Goal: Information Seeking & Learning: Learn about a topic

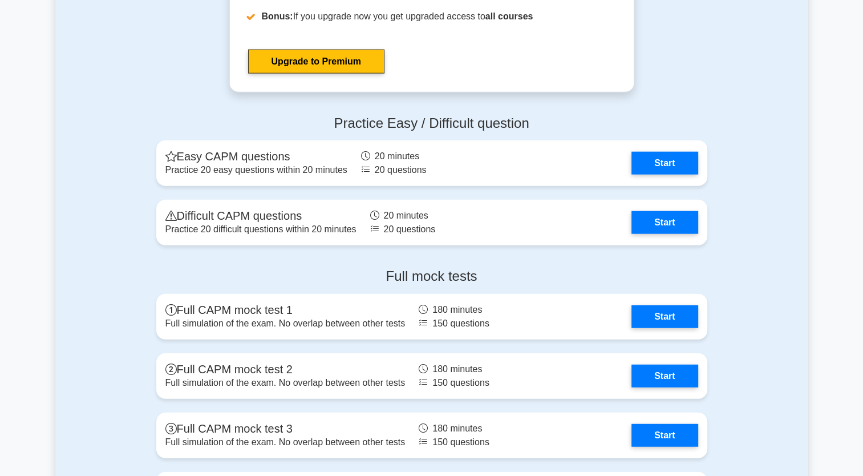
scroll to position [2771, 0]
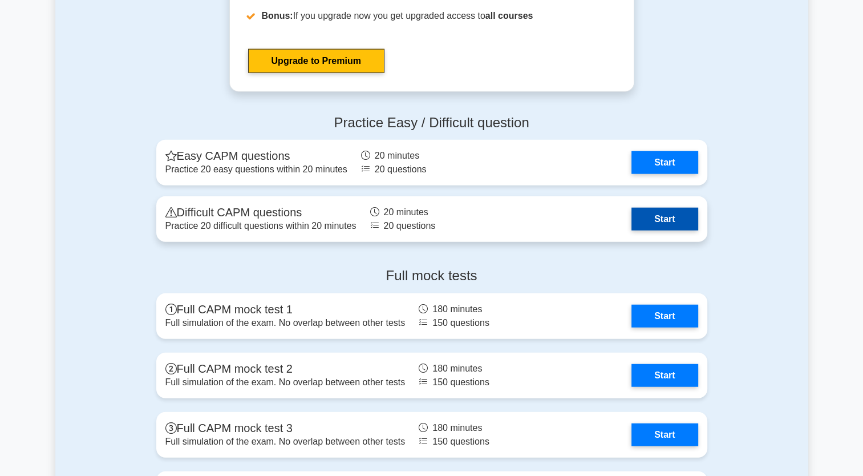
click at [662, 220] on link "Start" at bounding box center [664, 219] width 66 height 23
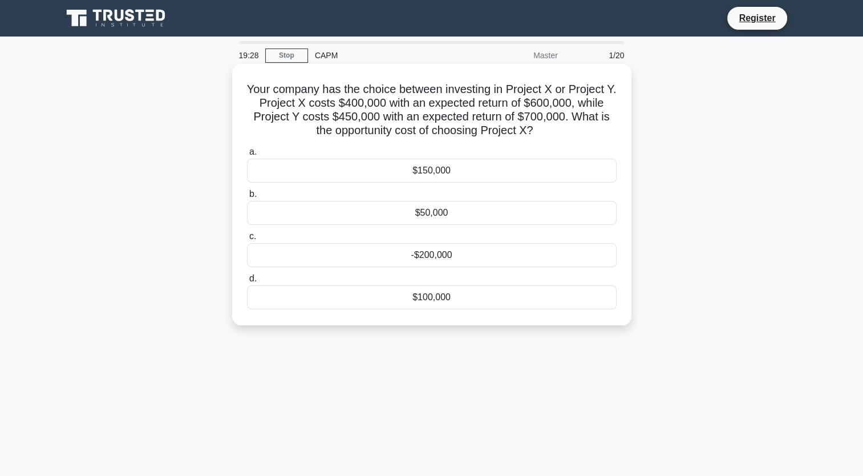
click at [427, 295] on div "$100,000" at bounding box center [432, 297] width 370 height 24
click at [247, 282] on input "d. $100,000" at bounding box center [247, 278] width 0 height 7
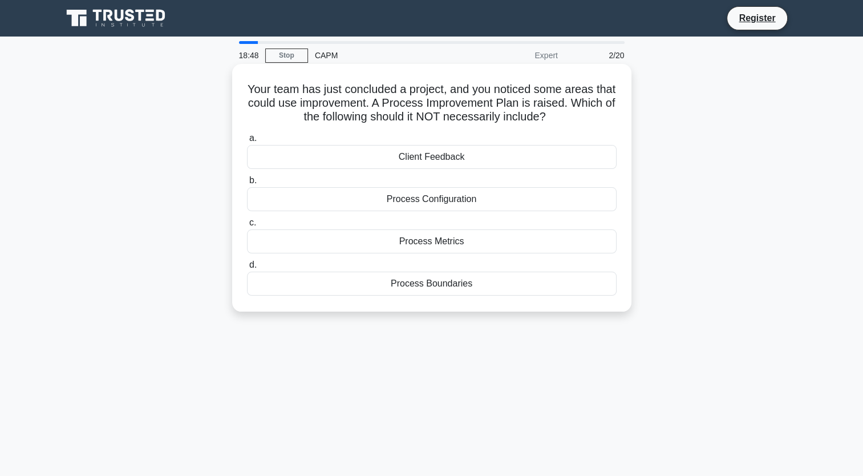
click at [471, 204] on div "Process Configuration" at bounding box center [432, 199] width 370 height 24
click at [247, 184] on input "b. Process Configuration" at bounding box center [247, 180] width 0 height 7
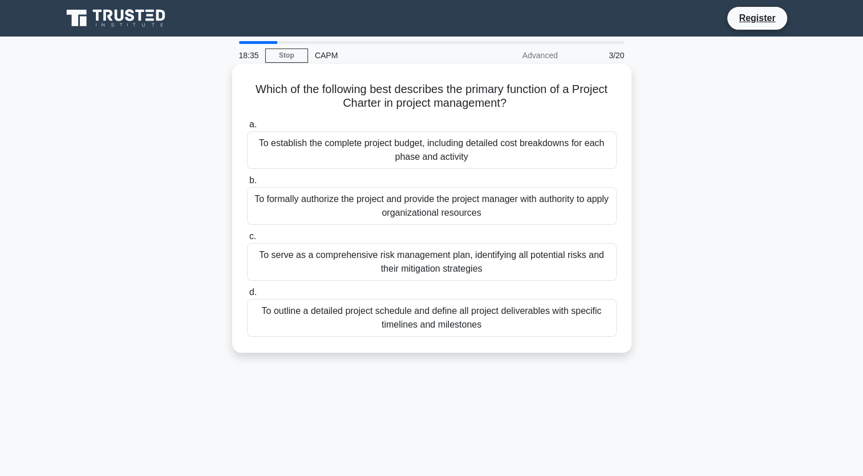
click at [331, 206] on div "To formally authorize the project and provide the project manager with authorit…" at bounding box center [432, 206] width 370 height 38
click at [247, 184] on input "b. To formally authorize the project and provide the project manager with autho…" at bounding box center [247, 180] width 0 height 7
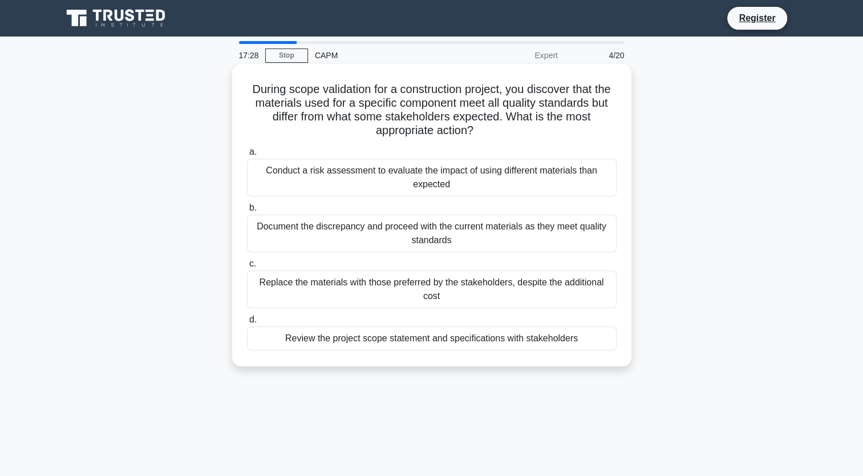
click at [305, 341] on div "Review the project scope statement and specifications with stakeholders" at bounding box center [432, 338] width 370 height 24
click at [247, 323] on input "d. Review the project scope statement and specifications with stakeholders" at bounding box center [247, 319] width 0 height 7
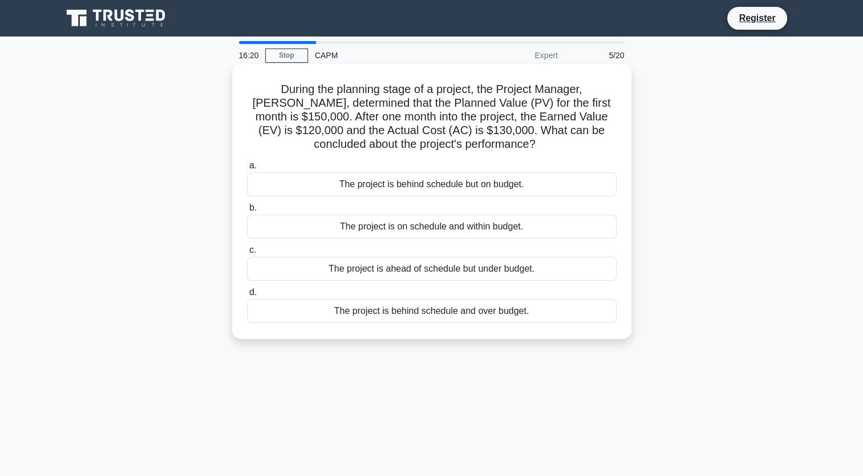
click at [496, 270] on div "The project is ahead of schedule but under budget." at bounding box center [432, 269] width 370 height 24
click at [247, 254] on input "c. The project is ahead of schedule but under budget." at bounding box center [247, 249] width 0 height 7
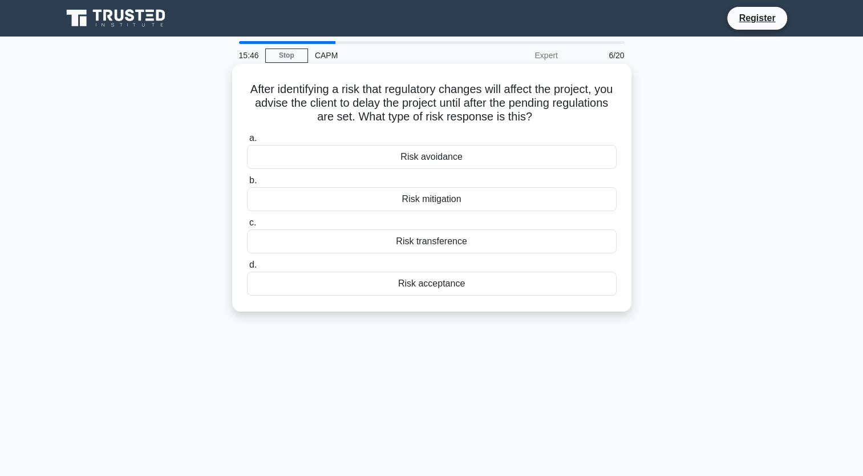
click at [395, 199] on div "Risk mitigation" at bounding box center [432, 199] width 370 height 24
click at [247, 184] on input "b. Risk mitigation" at bounding box center [247, 180] width 0 height 7
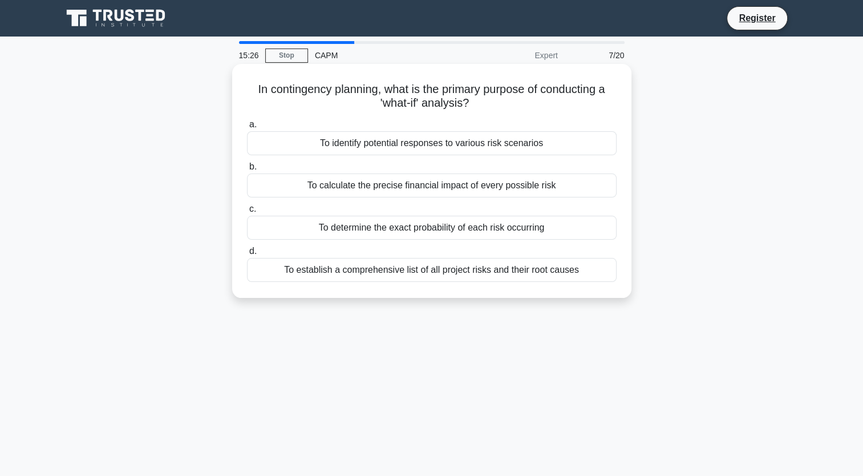
click at [379, 269] on div "To establish a comprehensive list of all project risks and their root causes" at bounding box center [432, 270] width 370 height 24
click at [247, 255] on input "d. To establish a comprehensive list of all project risks and their root causes" at bounding box center [247, 251] width 0 height 7
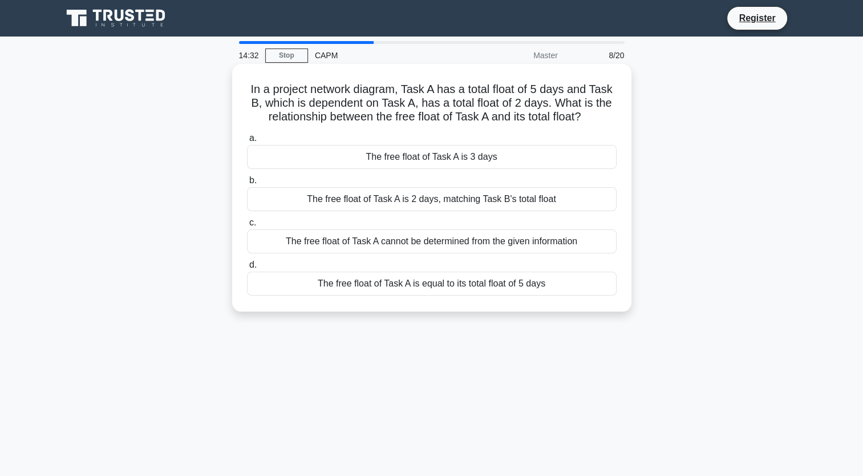
click at [491, 156] on div "The free float of Task A is 3 days" at bounding box center [432, 157] width 370 height 24
click at [247, 142] on input "a. The free float of Task A is 3 days" at bounding box center [247, 138] width 0 height 7
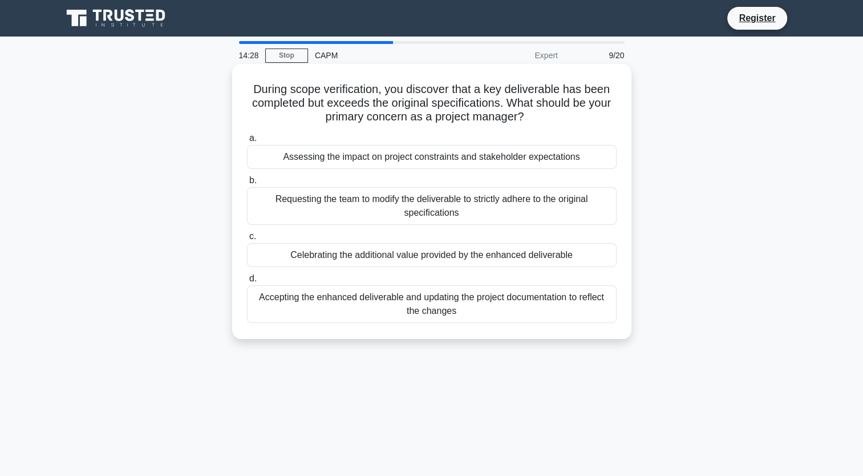
click at [257, 86] on h5 "During scope verification, you discover that a key deliverable has been complet…" at bounding box center [432, 103] width 372 height 42
click at [331, 301] on div "Accepting the enhanced deliverable and updating the project documentation to re…" at bounding box center [432, 304] width 370 height 38
click at [247, 282] on input "d. Accepting the enhanced deliverable and updating the project documentation to…" at bounding box center [247, 278] width 0 height 7
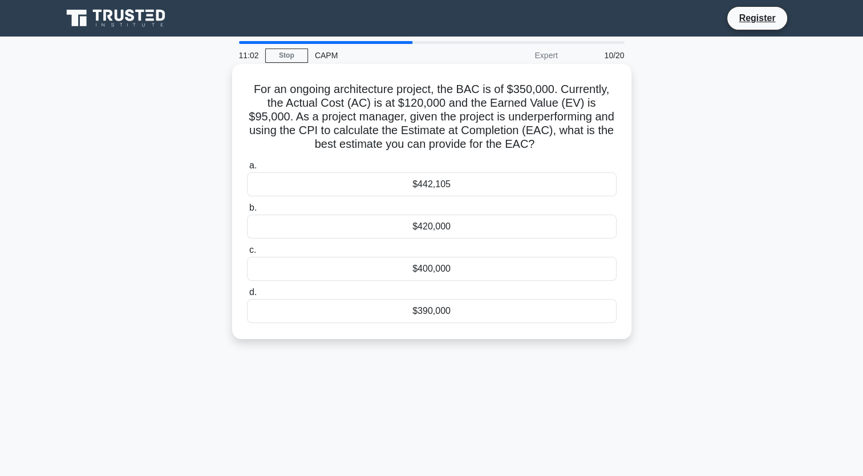
click at [565, 184] on div "$442,105" at bounding box center [432, 184] width 370 height 24
click at [247, 169] on input "a. $442,105" at bounding box center [247, 165] width 0 height 7
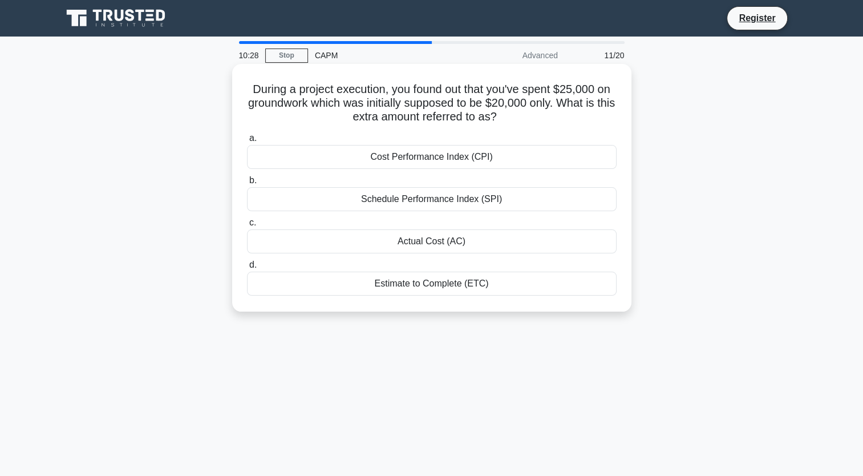
click at [461, 240] on div "Actual Cost (AC)" at bounding box center [432, 241] width 370 height 24
click at [247, 226] on input "c. Actual Cost (AC)" at bounding box center [247, 222] width 0 height 7
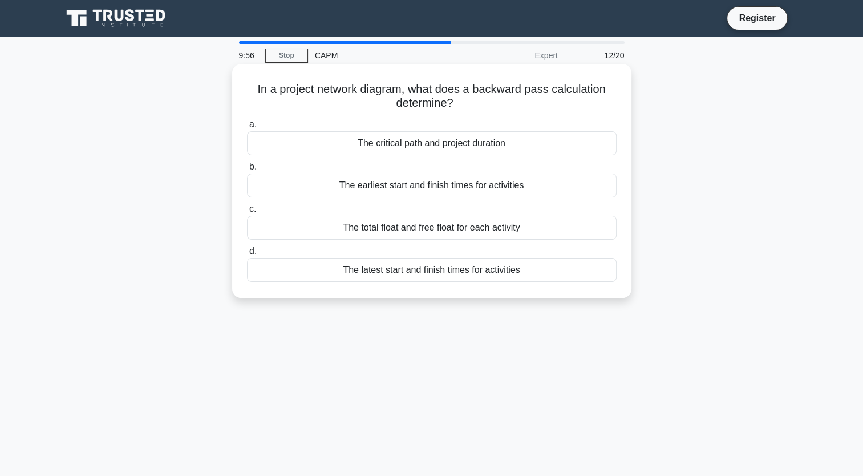
click at [362, 268] on div "The latest start and finish times for activities" at bounding box center [432, 270] width 370 height 24
click at [247, 255] on input "d. The latest start and finish times for activities" at bounding box center [247, 251] width 0 height 7
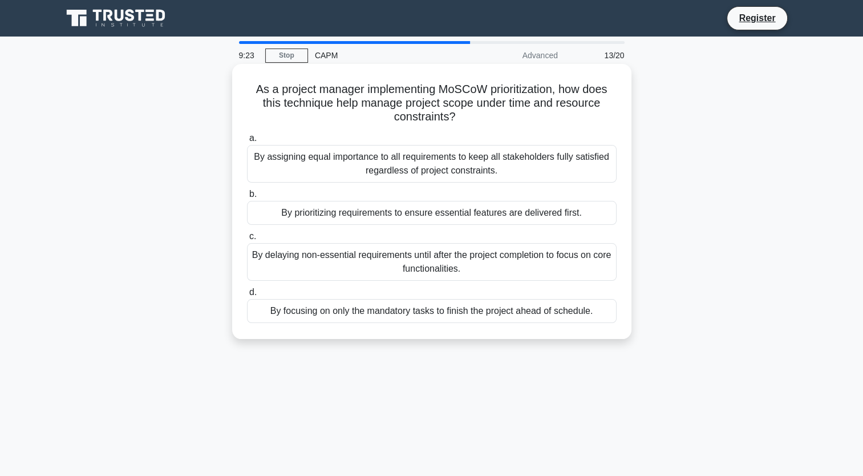
click at [356, 220] on div "By prioritizing requirements to ensure essential features are delivered first." at bounding box center [432, 213] width 370 height 24
click at [247, 198] on input "b. By prioritizing requirements to ensure essential features are delivered firs…" at bounding box center [247, 194] width 0 height 7
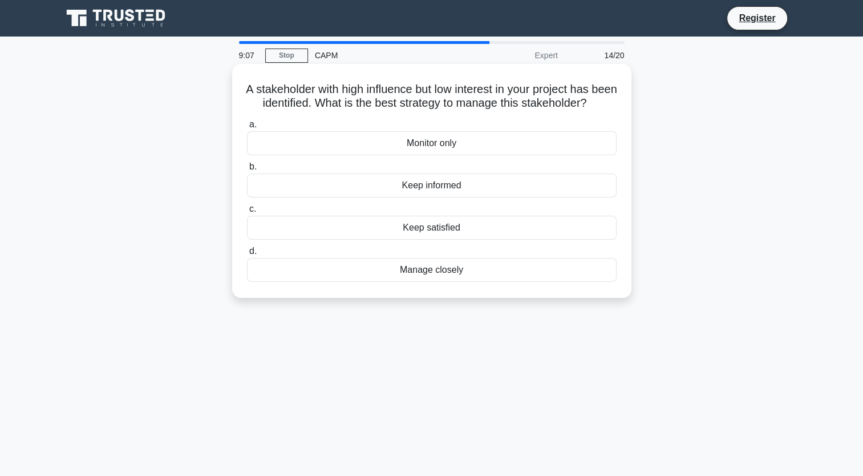
click at [356, 239] on div "Keep satisfied" at bounding box center [432, 228] width 370 height 24
click at [247, 213] on input "c. Keep satisfied" at bounding box center [247, 208] width 0 height 7
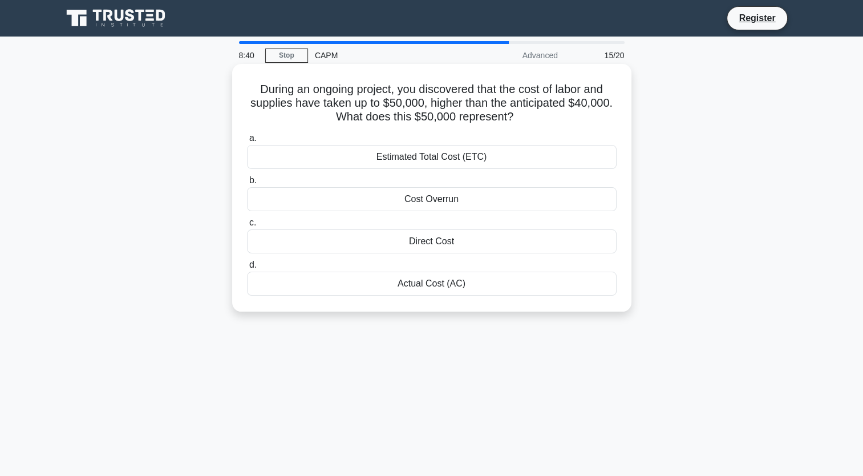
click at [367, 284] on div "Actual Cost (AC)" at bounding box center [432, 284] width 370 height 24
click at [247, 269] on input "d. Actual Cost (AC)" at bounding box center [247, 264] width 0 height 7
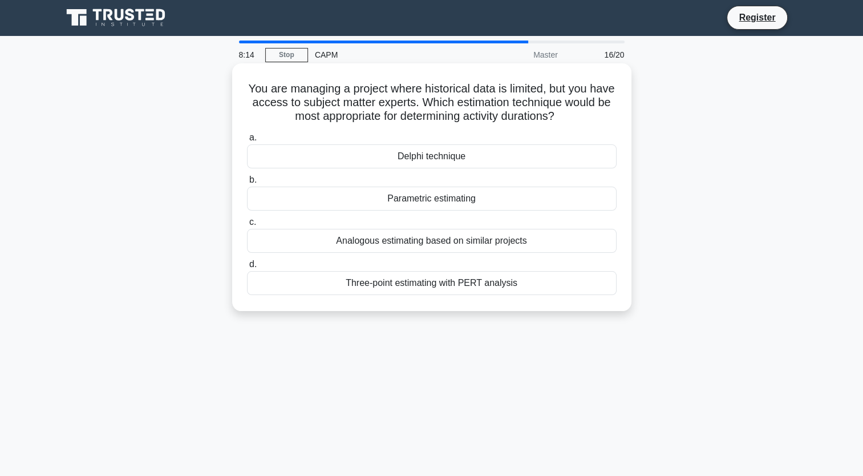
scroll to position [1, 0]
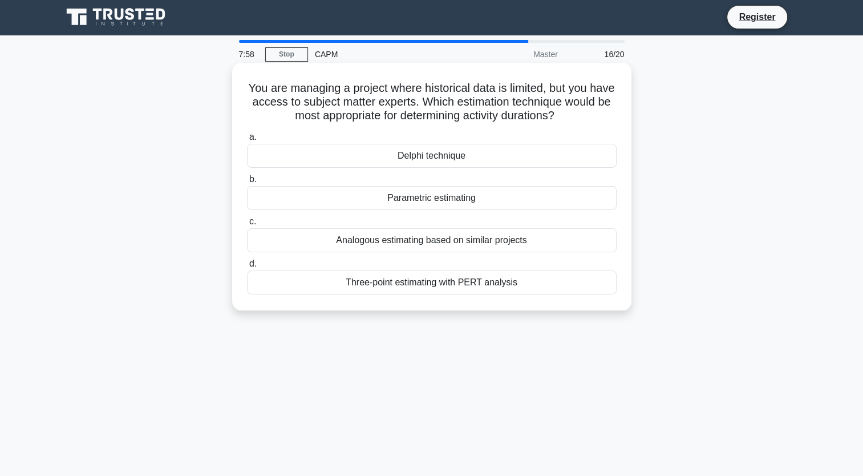
click at [399, 284] on div "Three-point estimating with PERT analysis" at bounding box center [432, 282] width 370 height 24
click at [247, 268] on input "d. Three-point estimating with PERT analysis" at bounding box center [247, 263] width 0 height 7
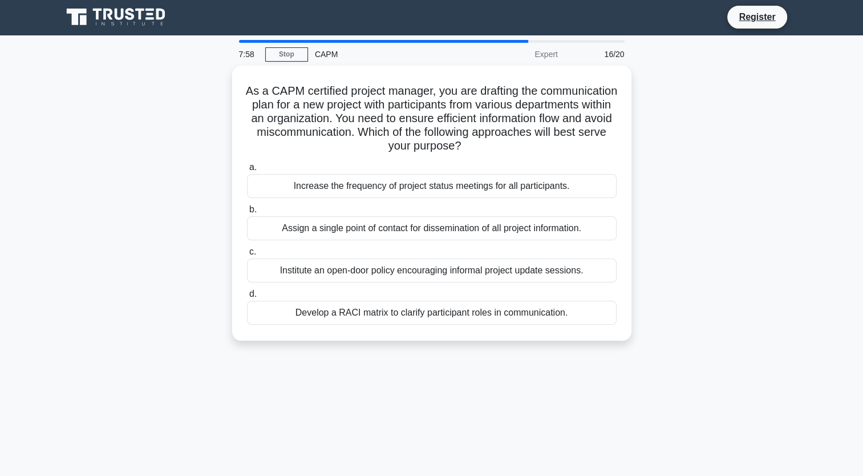
scroll to position [0, 0]
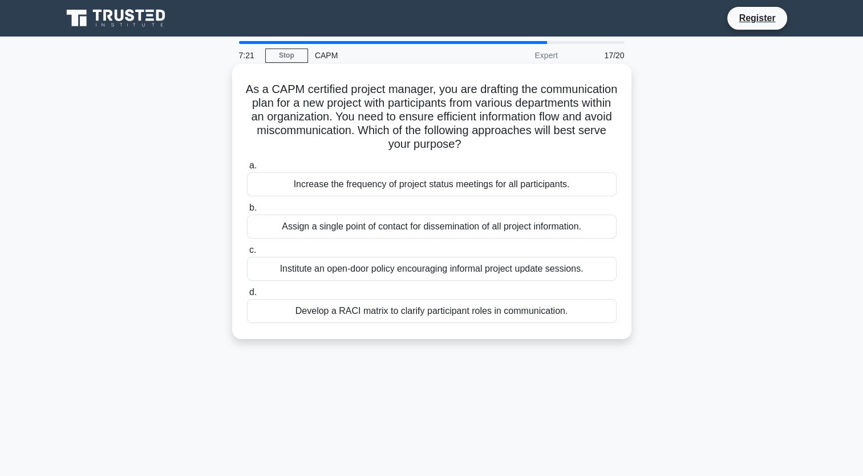
click at [392, 310] on div "Develop a RACI matrix to clarify participant roles in communication." at bounding box center [432, 311] width 370 height 24
click at [247, 296] on input "d. Develop a RACI matrix to clarify participant roles in communication." at bounding box center [247, 292] width 0 height 7
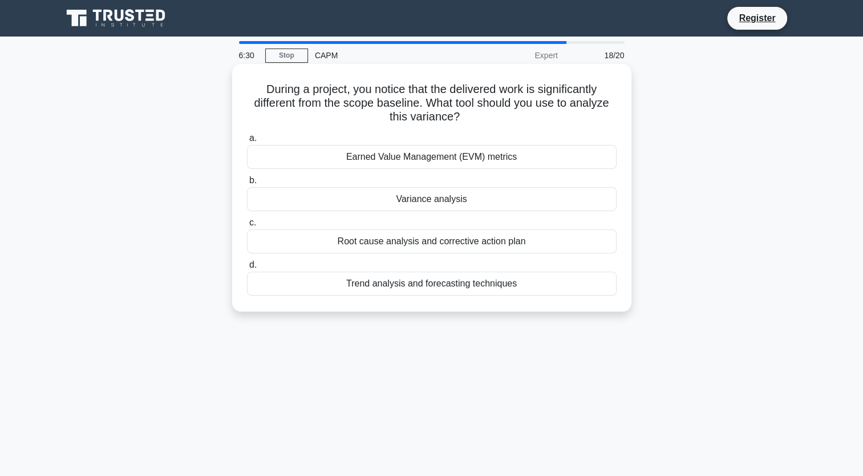
click at [411, 200] on div "Variance analysis" at bounding box center [432, 199] width 370 height 24
click at [247, 184] on input "b. Variance analysis" at bounding box center [247, 180] width 0 height 7
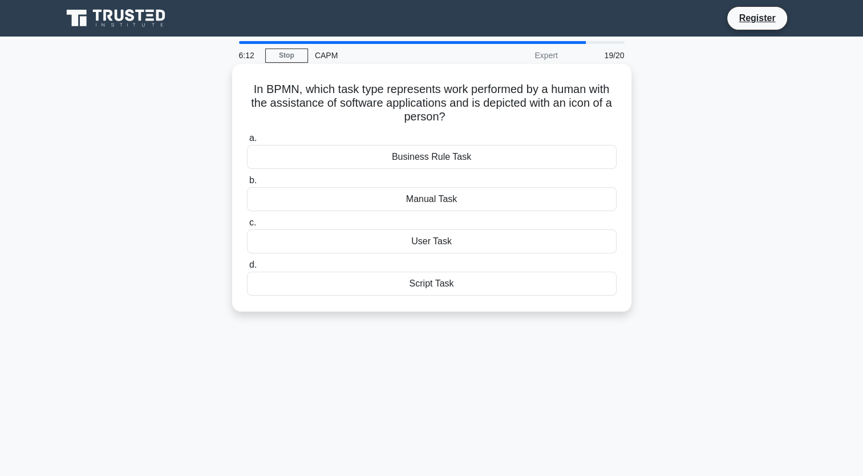
click at [376, 242] on div "User Task" at bounding box center [432, 241] width 370 height 24
click at [247, 226] on input "c. User Task" at bounding box center [247, 222] width 0 height 7
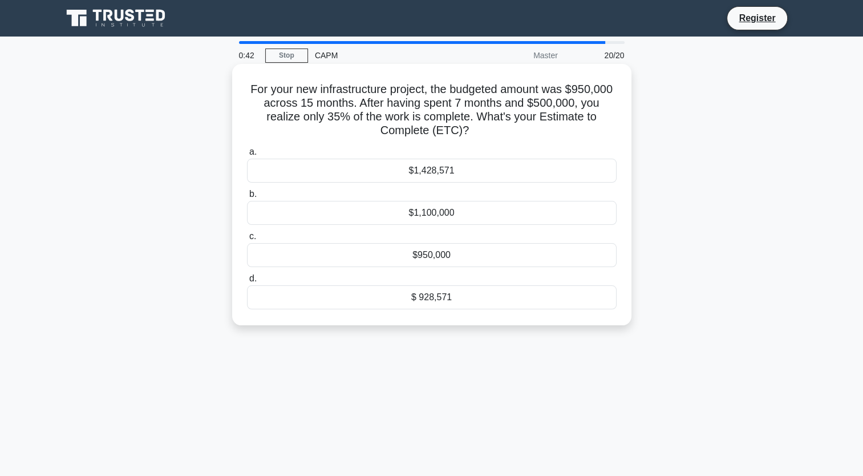
click at [448, 174] on div "$1,428,571" at bounding box center [432, 171] width 370 height 24
click at [247, 156] on input "a. $1,428,571" at bounding box center [247, 151] width 0 height 7
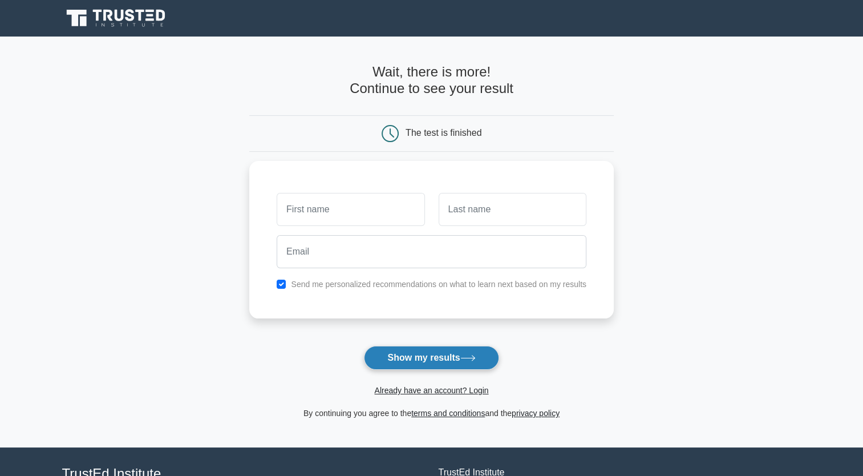
click at [463, 354] on button "Show my results" at bounding box center [431, 358] width 135 height 24
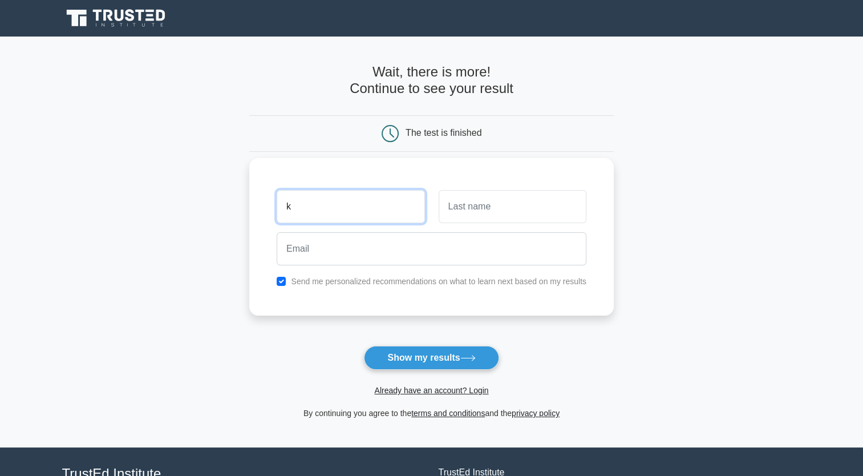
type input "k"
click at [485, 219] on input "text" at bounding box center [513, 206] width 148 height 33
type input "b"
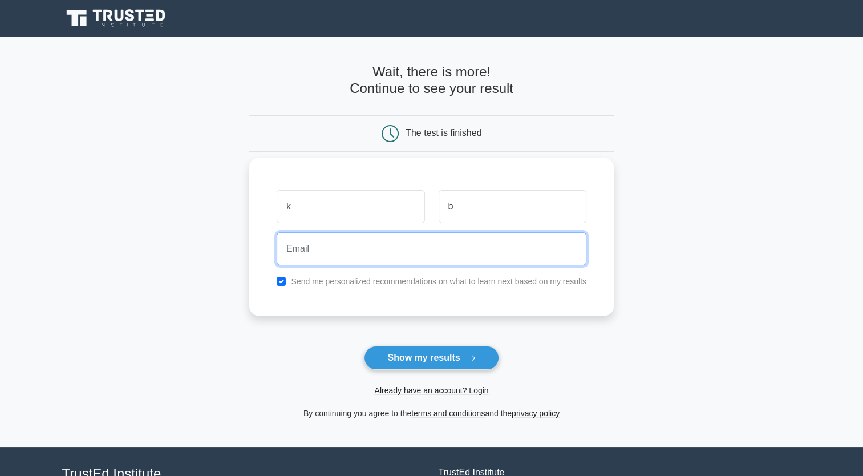
click at [366, 248] on input "email" at bounding box center [432, 248] width 310 height 33
type input "[EMAIL_ADDRESS][DOMAIN_NAME]"
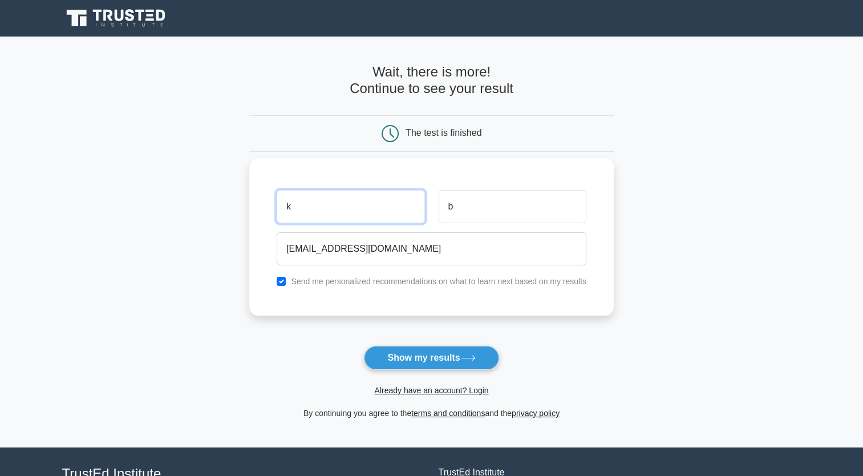
click at [295, 212] on input "k" at bounding box center [351, 206] width 148 height 33
type input "kaelee"
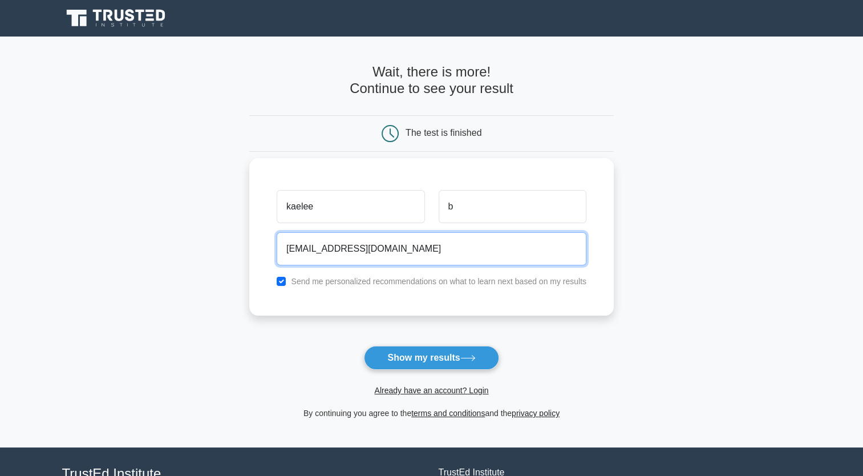
drag, startPoint x: 423, startPoint y: 252, endPoint x: 260, endPoint y: 229, distance: 164.8
click at [260, 229] on div "kaelee b [EMAIL_ADDRESS][DOMAIN_NAME] Send me personalized recommendations on w…" at bounding box center [431, 236] width 365 height 157
click at [334, 254] on input "email" at bounding box center [432, 248] width 310 height 33
type input "[EMAIL_ADDRESS][DOMAIN_NAME]"
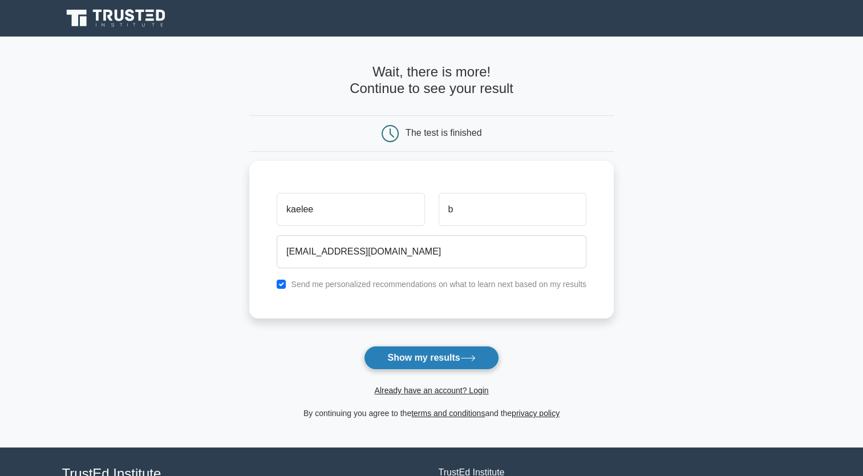
click at [417, 358] on button "Show my results" at bounding box center [431, 358] width 135 height 24
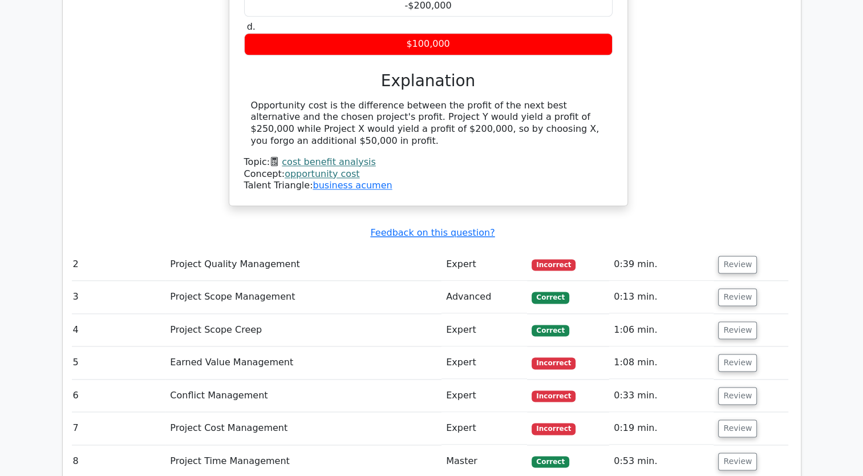
scroll to position [1398, 0]
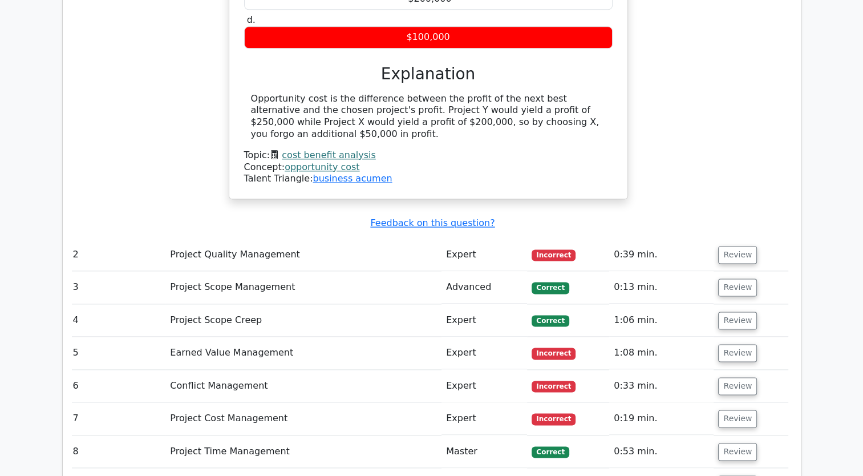
click at [411, 238] on td "Project Quality Management" at bounding box center [303, 254] width 276 height 33
click at [235, 172] on td "Your company has the choice between investing in Project X or Project Y. Projec…" at bounding box center [428, 21] width 720 height 434
click at [736, 246] on button "Review" at bounding box center [737, 255] width 39 height 18
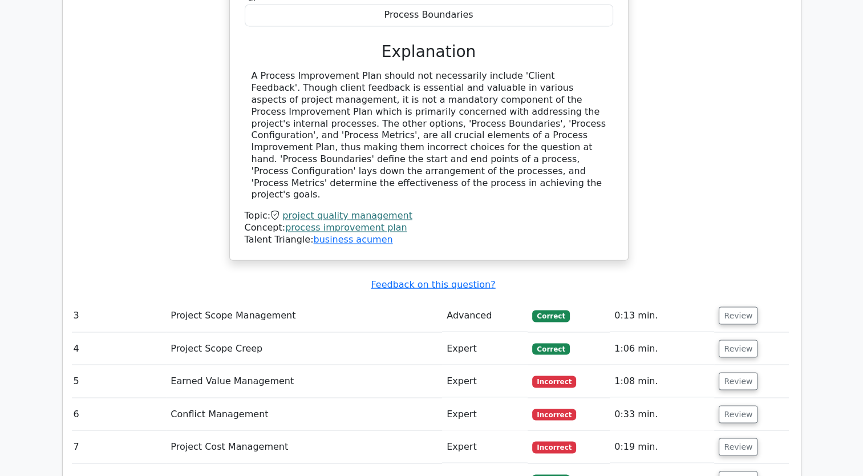
scroll to position [1873, 0]
click at [735, 371] on button "Review" at bounding box center [738, 380] width 39 height 18
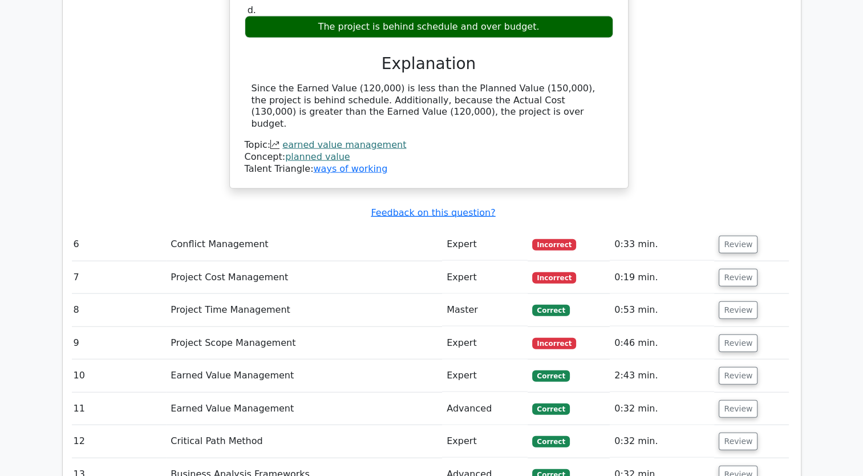
scroll to position [2491, 0]
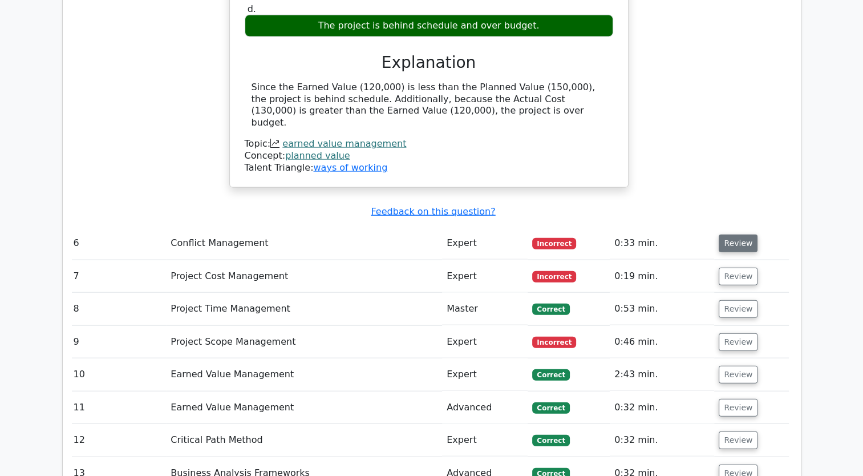
click at [726, 234] on button "Review" at bounding box center [738, 243] width 39 height 18
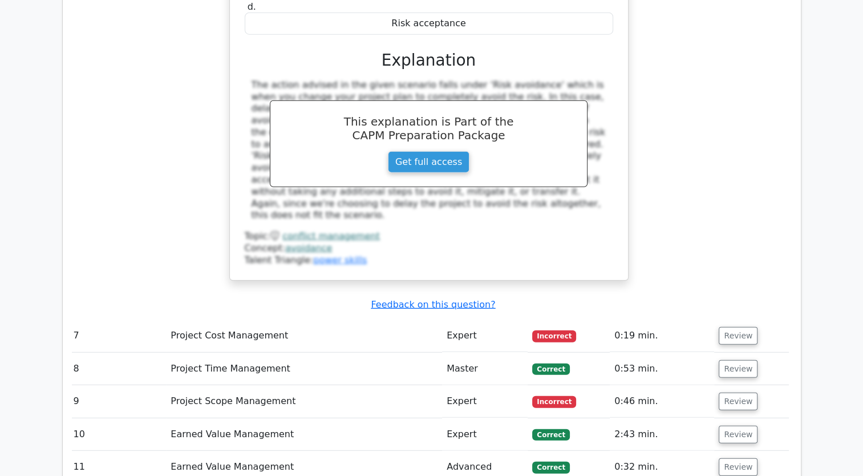
scroll to position [2931, 0]
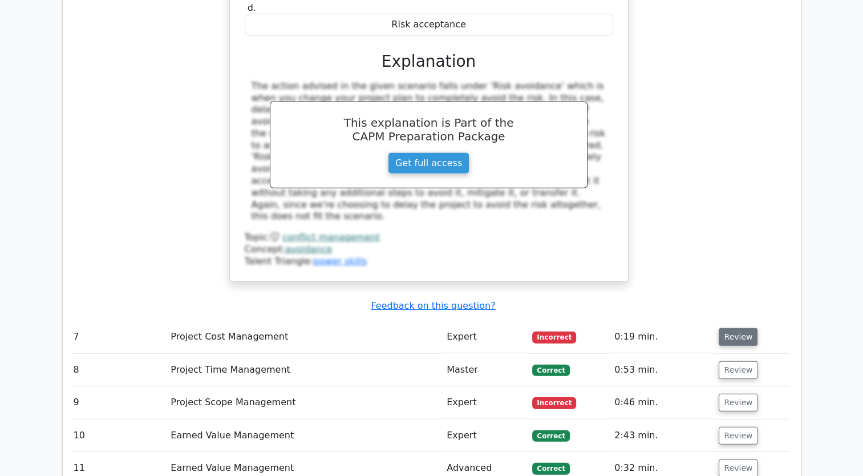
click at [727, 328] on button "Review" at bounding box center [738, 337] width 39 height 18
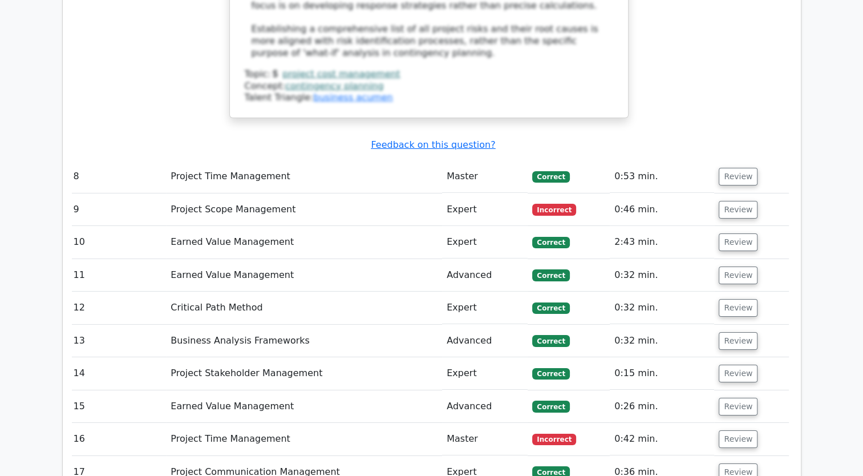
scroll to position [3954, 0]
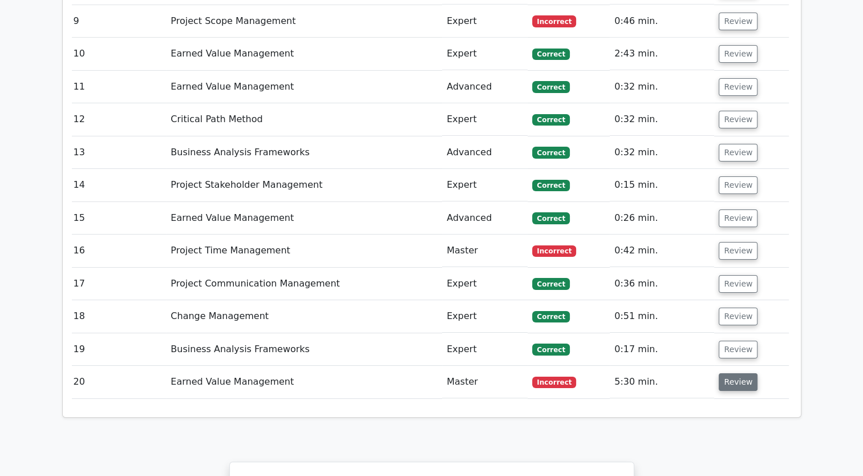
click at [730, 373] on button "Review" at bounding box center [738, 382] width 39 height 18
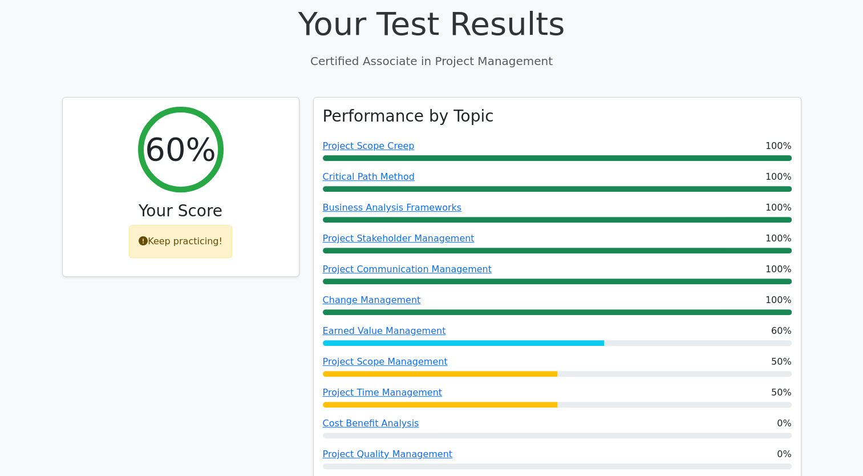
scroll to position [387, 0]
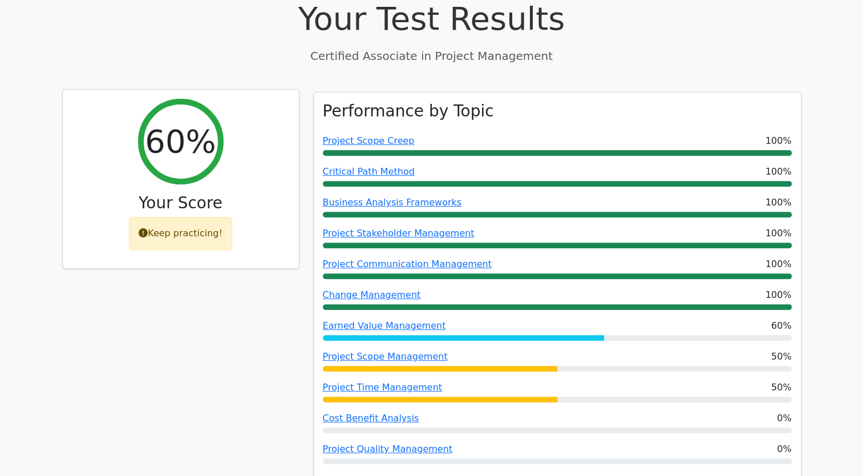
click at [148, 228] on icon at bounding box center [143, 232] width 9 height 9
click at [144, 228] on icon at bounding box center [143, 232] width 9 height 9
click at [187, 217] on div "Keep practicing!" at bounding box center [180, 233] width 103 height 33
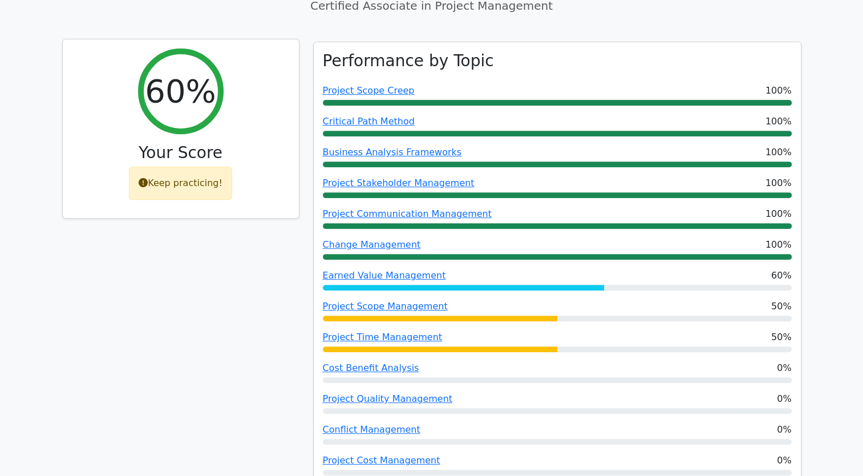
scroll to position [439, 0]
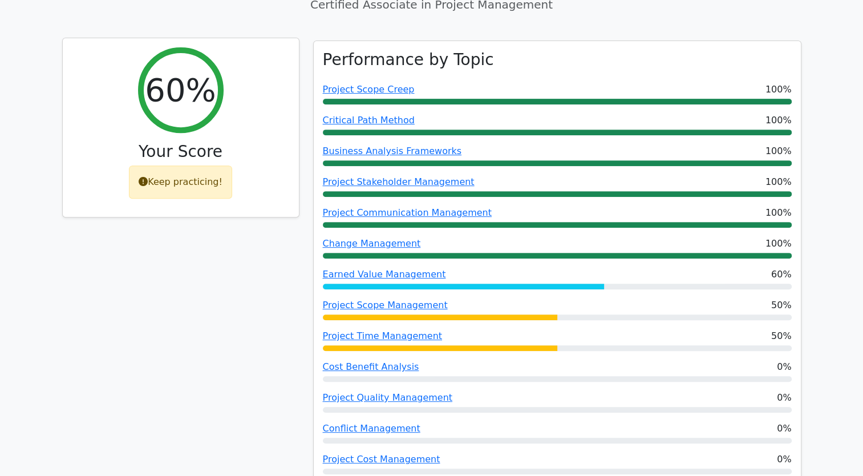
click at [159, 165] on div "Keep practicing!" at bounding box center [180, 181] width 103 height 33
click at [145, 177] on icon at bounding box center [143, 181] width 9 height 9
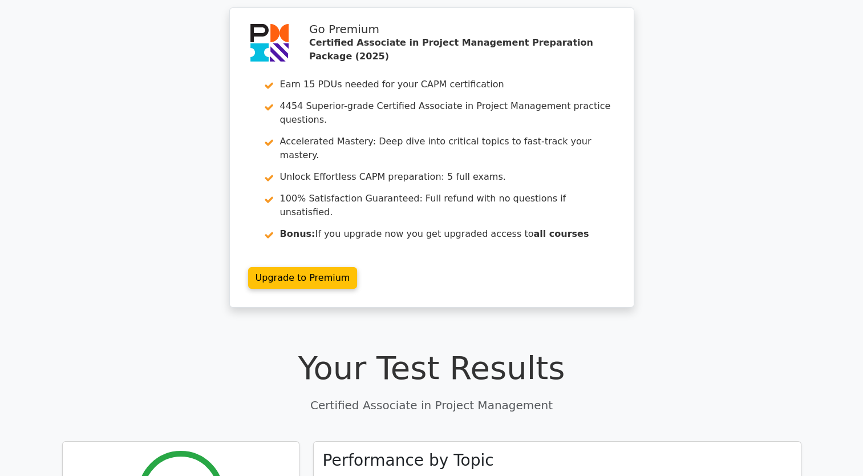
scroll to position [0, 0]
